Goal: Register for event/course

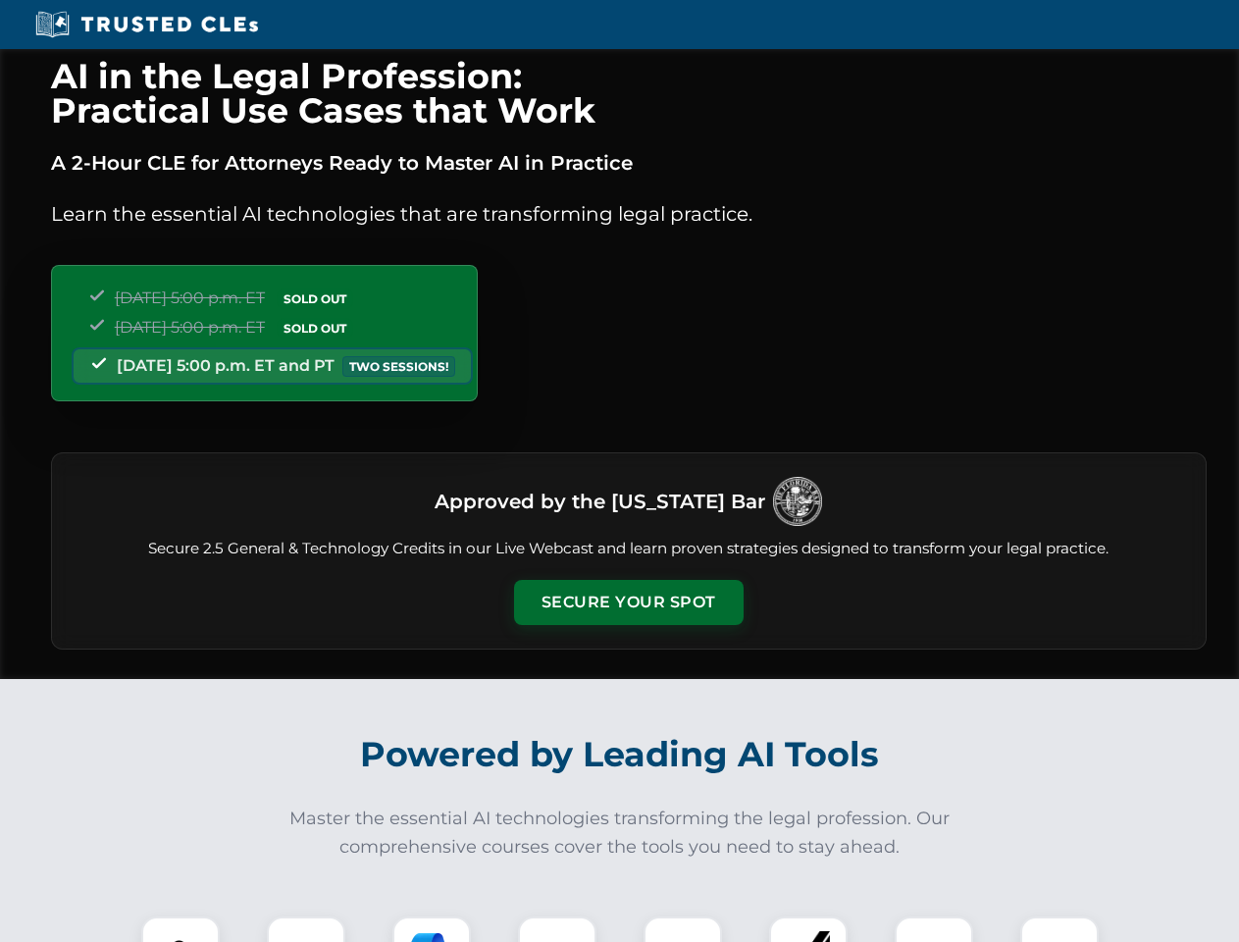
click at [628, 603] on button "Secure Your Spot" at bounding box center [629, 602] width 230 height 45
click at [181, 929] on img at bounding box center [180, 955] width 57 height 57
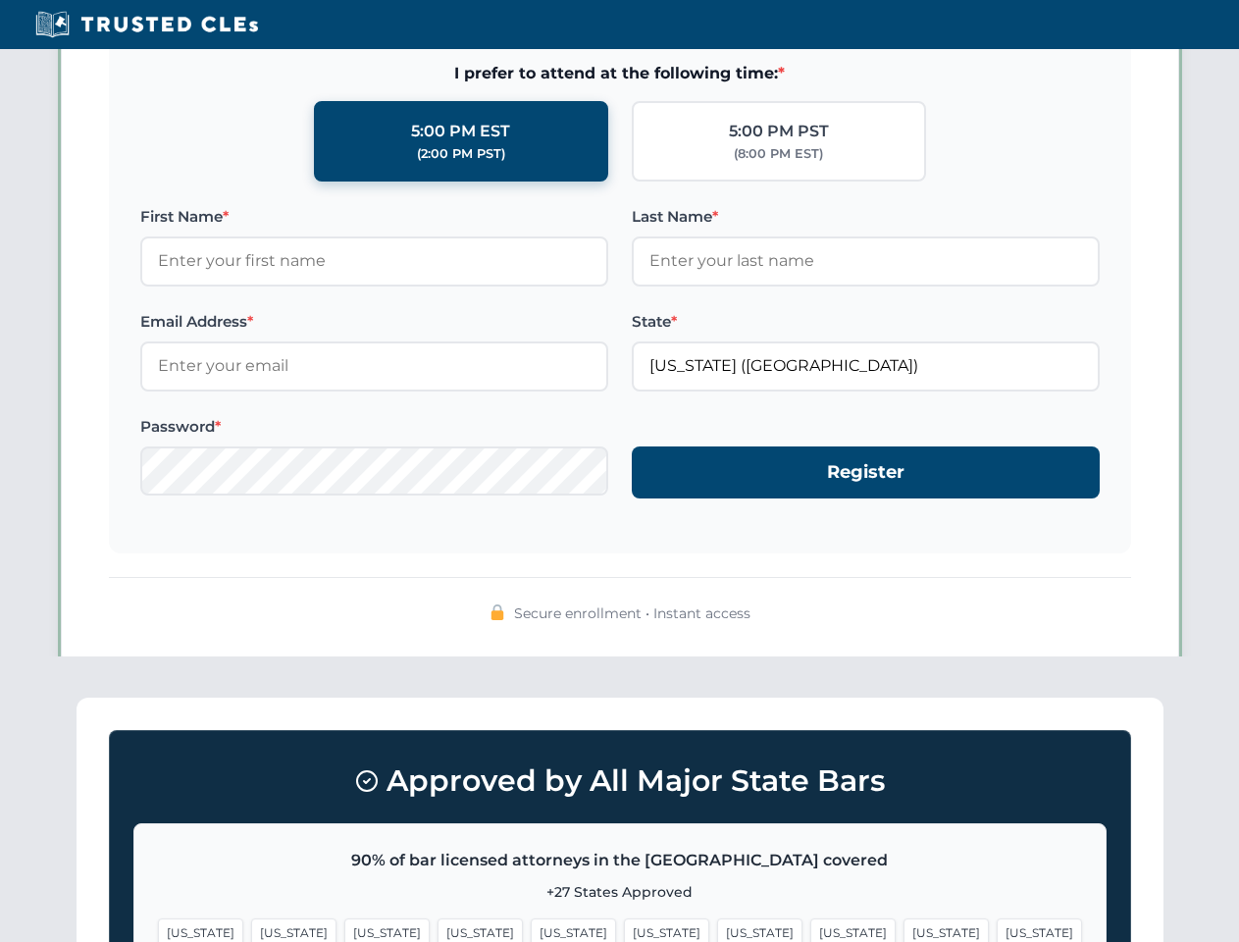
click at [717, 929] on span "[US_STATE]" at bounding box center [759, 933] width 85 height 28
click at [904, 929] on span "[US_STATE]" at bounding box center [946, 933] width 85 height 28
